Goal: Task Accomplishment & Management: Use online tool/utility

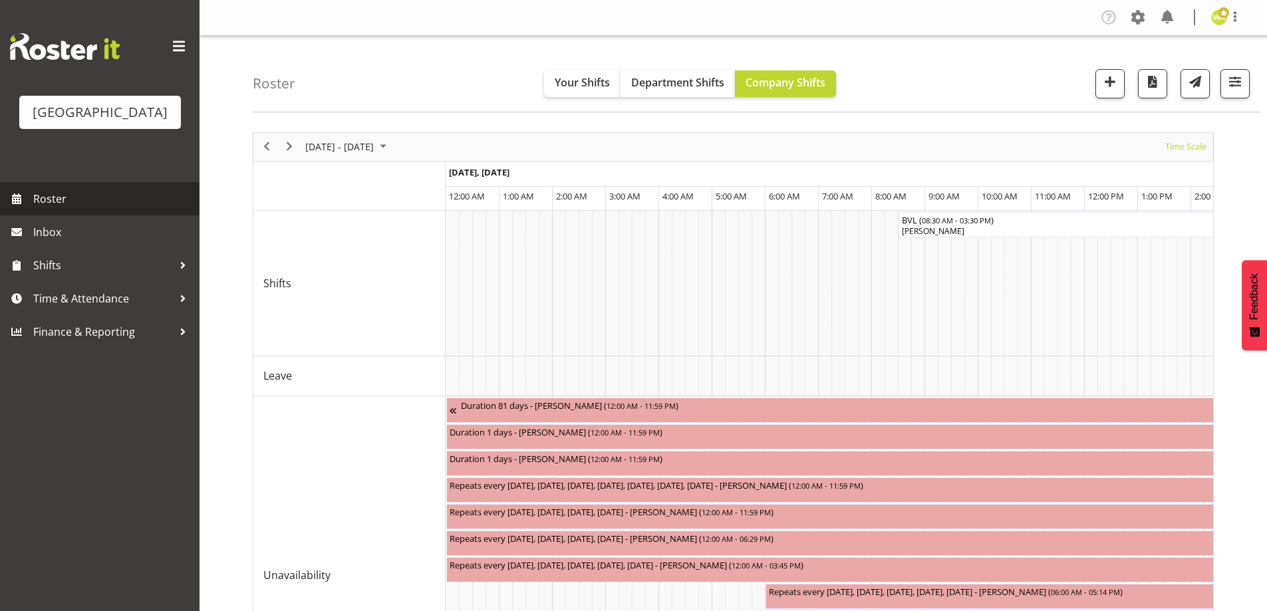
scroll to position [0, 5106]
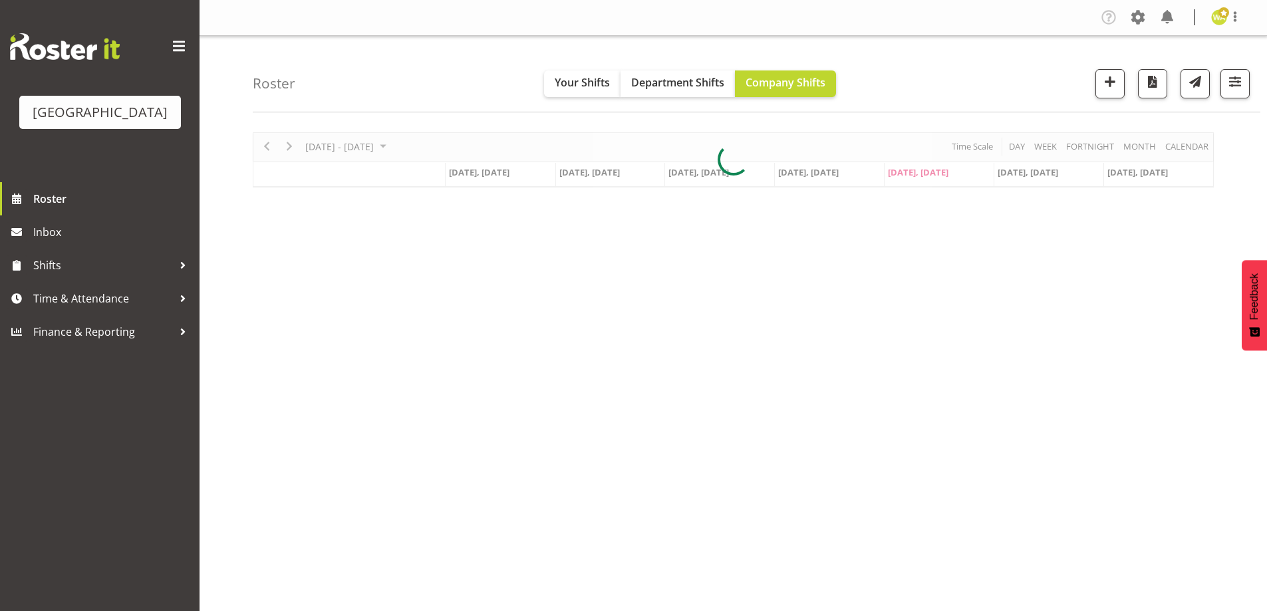
click at [956, 64] on div "Roster Your Shifts Department Shifts Company Shifts All Locations [GEOGRAPHIC_D…" at bounding box center [756, 74] width 1007 height 76
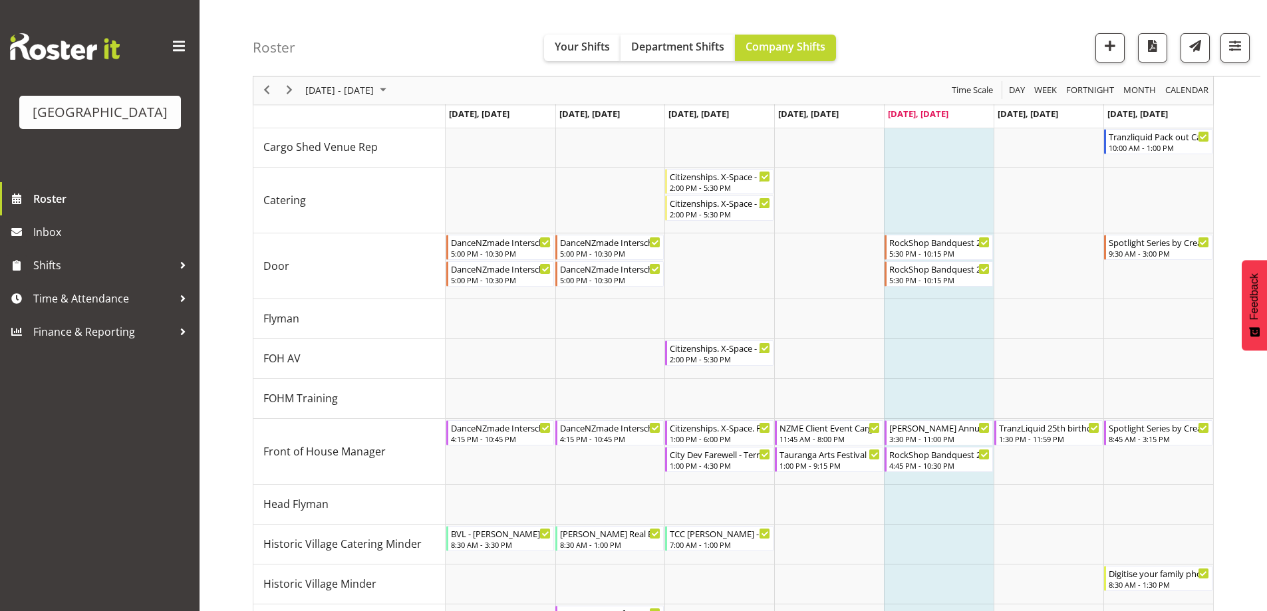
scroll to position [465, 0]
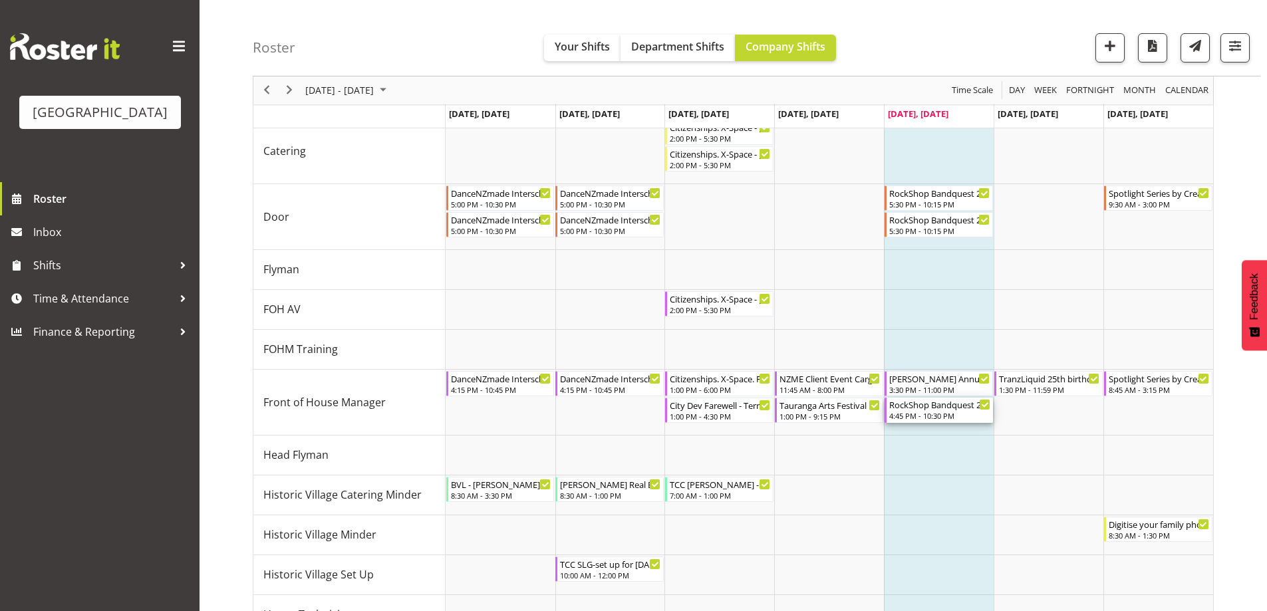
click at [941, 416] on div "4:45 PM - 10:30 PM" at bounding box center [939, 415] width 101 height 11
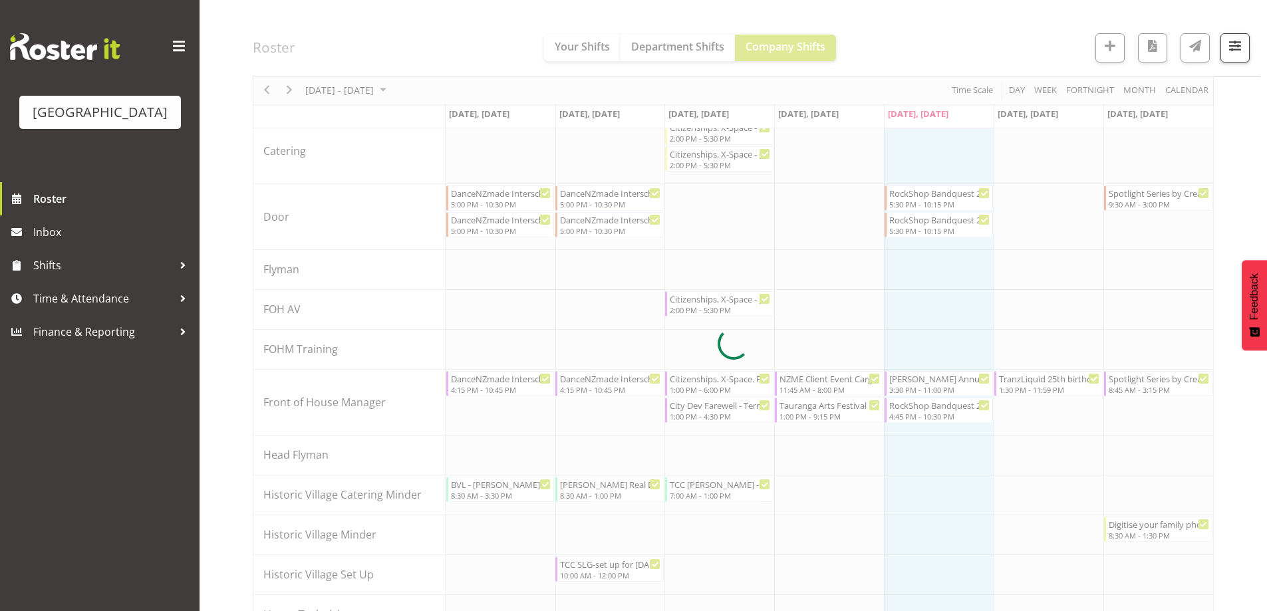
click at [941, 416] on div at bounding box center [733, 344] width 961 height 1354
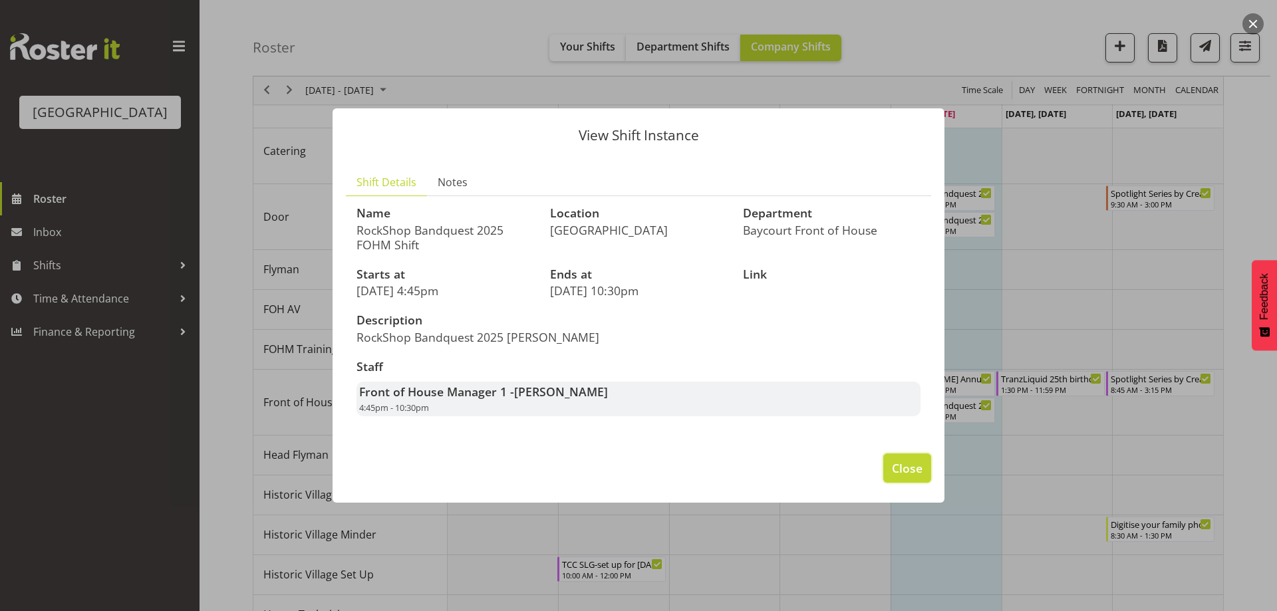
click at [906, 471] on span "Close" at bounding box center [907, 467] width 31 height 17
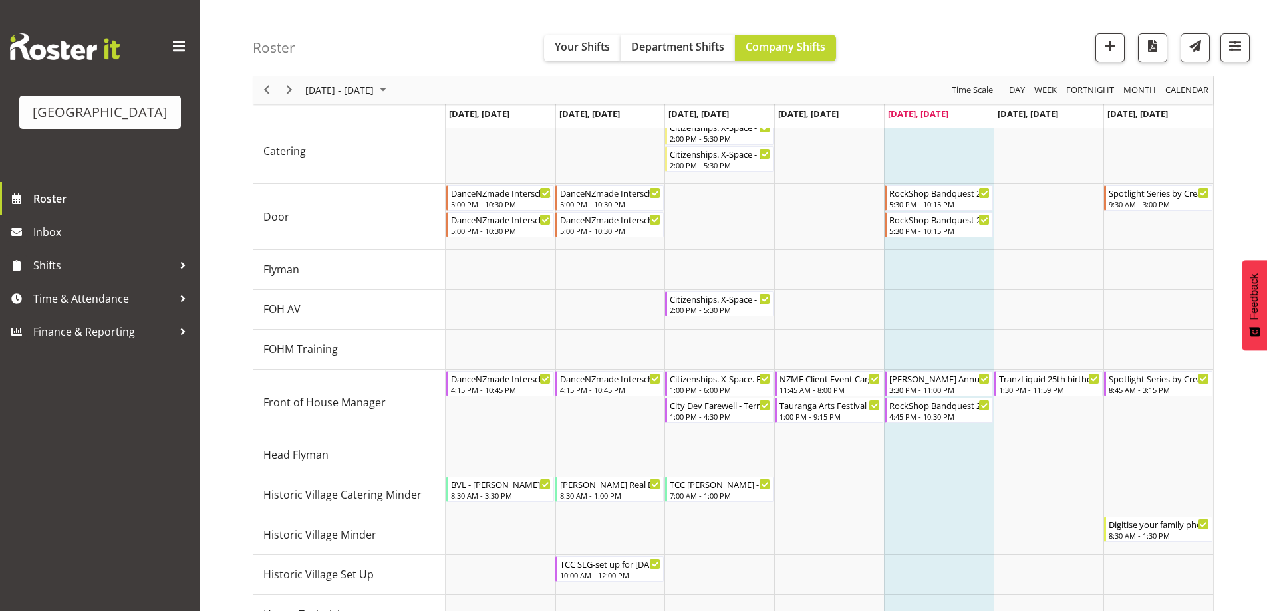
click at [386, 30] on div "Roster Your Shifts Department Shifts Company Shifts All Locations [GEOGRAPHIC_D…" at bounding box center [756, 38] width 1007 height 76
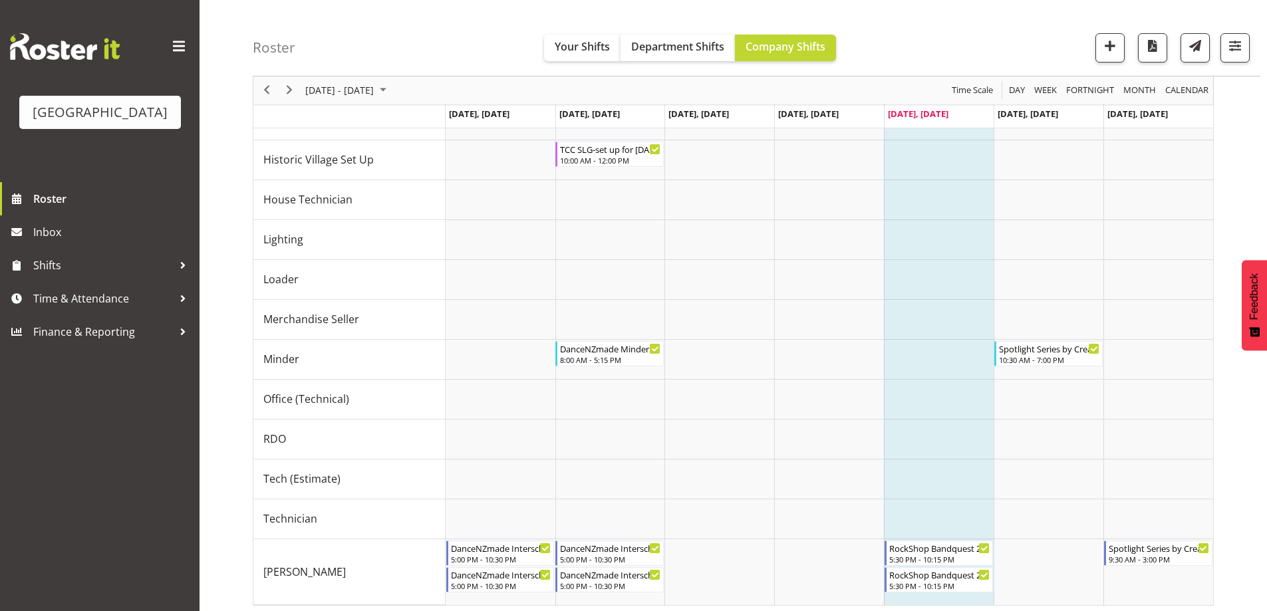
scroll to position [885, 0]
